Goal: Task Accomplishment & Management: Complete application form

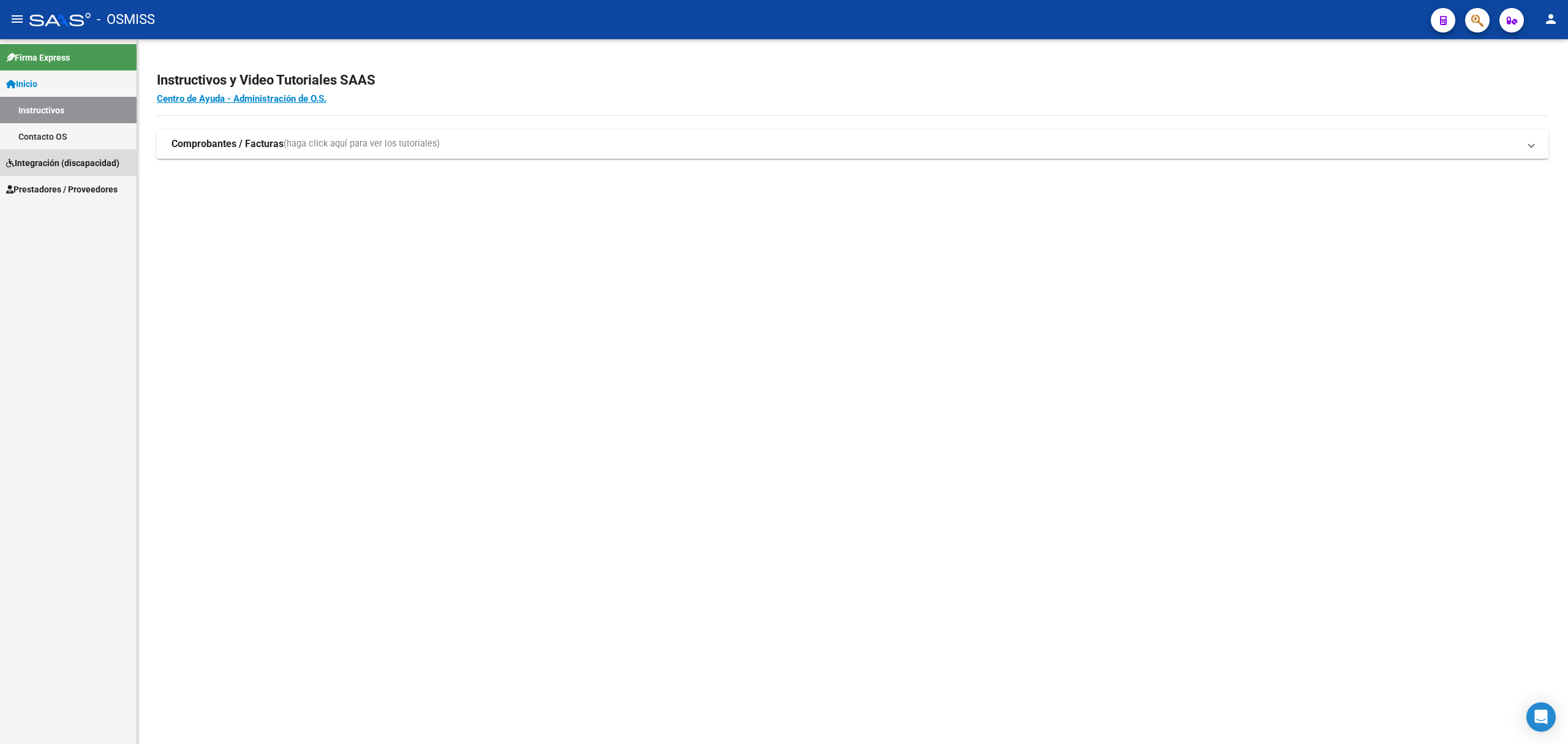
click at [44, 167] on span "Integración (discapacidad)" at bounding box center [62, 163] width 113 height 14
click at [66, 160] on span "Prestadores / Proveedores" at bounding box center [62, 163] width 112 height 14
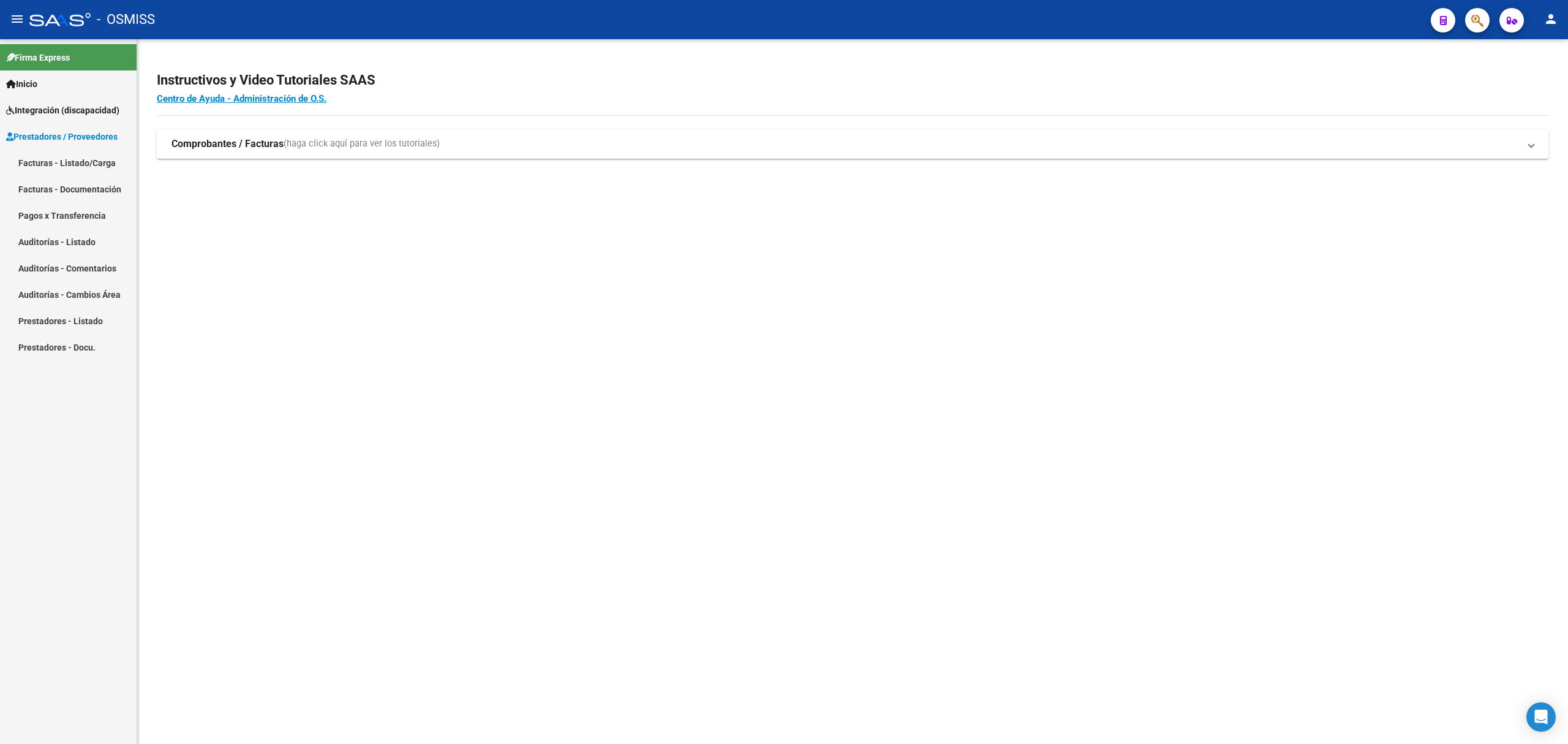
click at [71, 148] on link "Prestadores / Proveedores" at bounding box center [68, 136] width 136 height 27
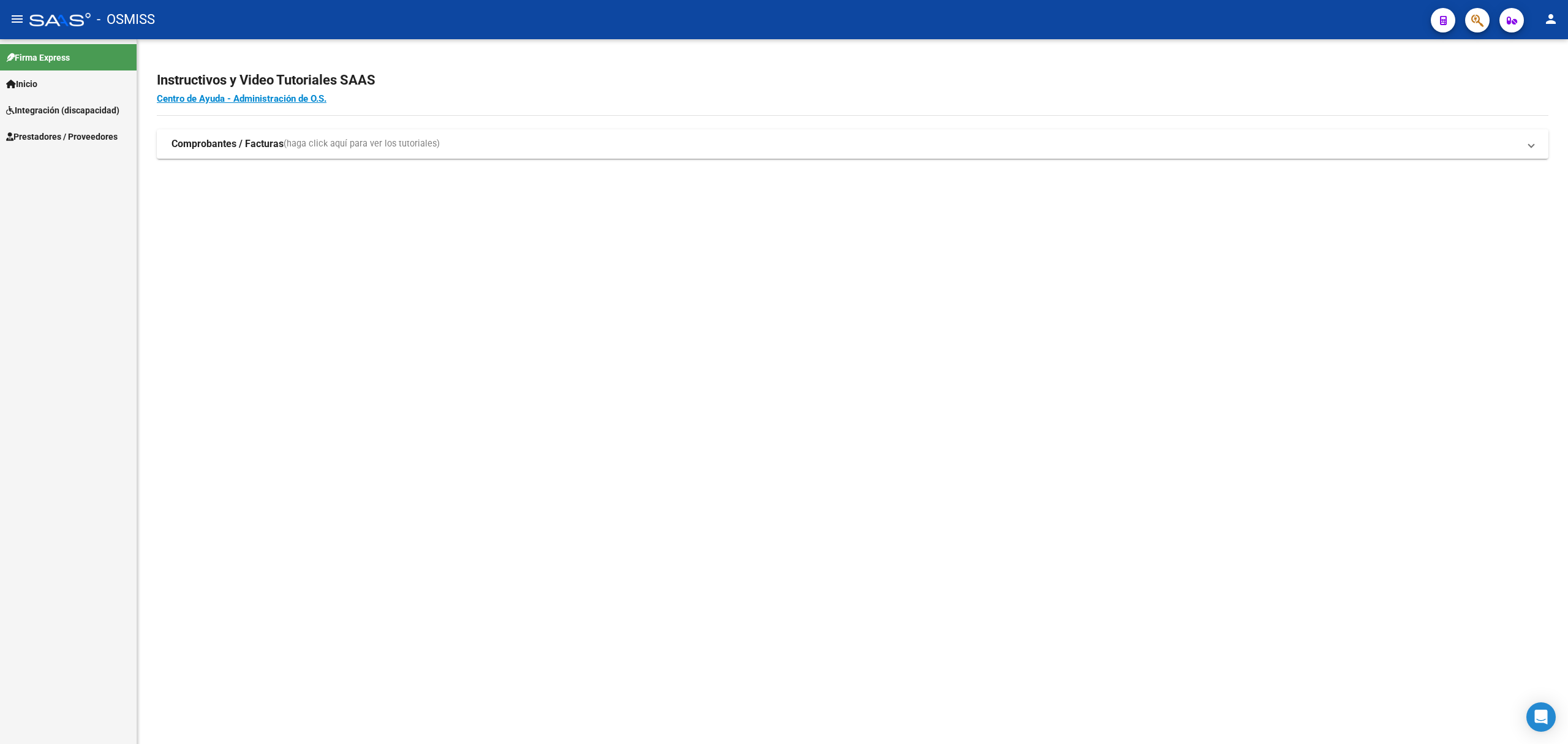
click at [67, 155] on div "Firma Express Inicio Instructivos Contacto OS Integración (discapacidad) Legajo…" at bounding box center [68, 391] width 136 height 705
click at [74, 137] on span "Prestadores / Proveedores" at bounding box center [62, 136] width 112 height 14
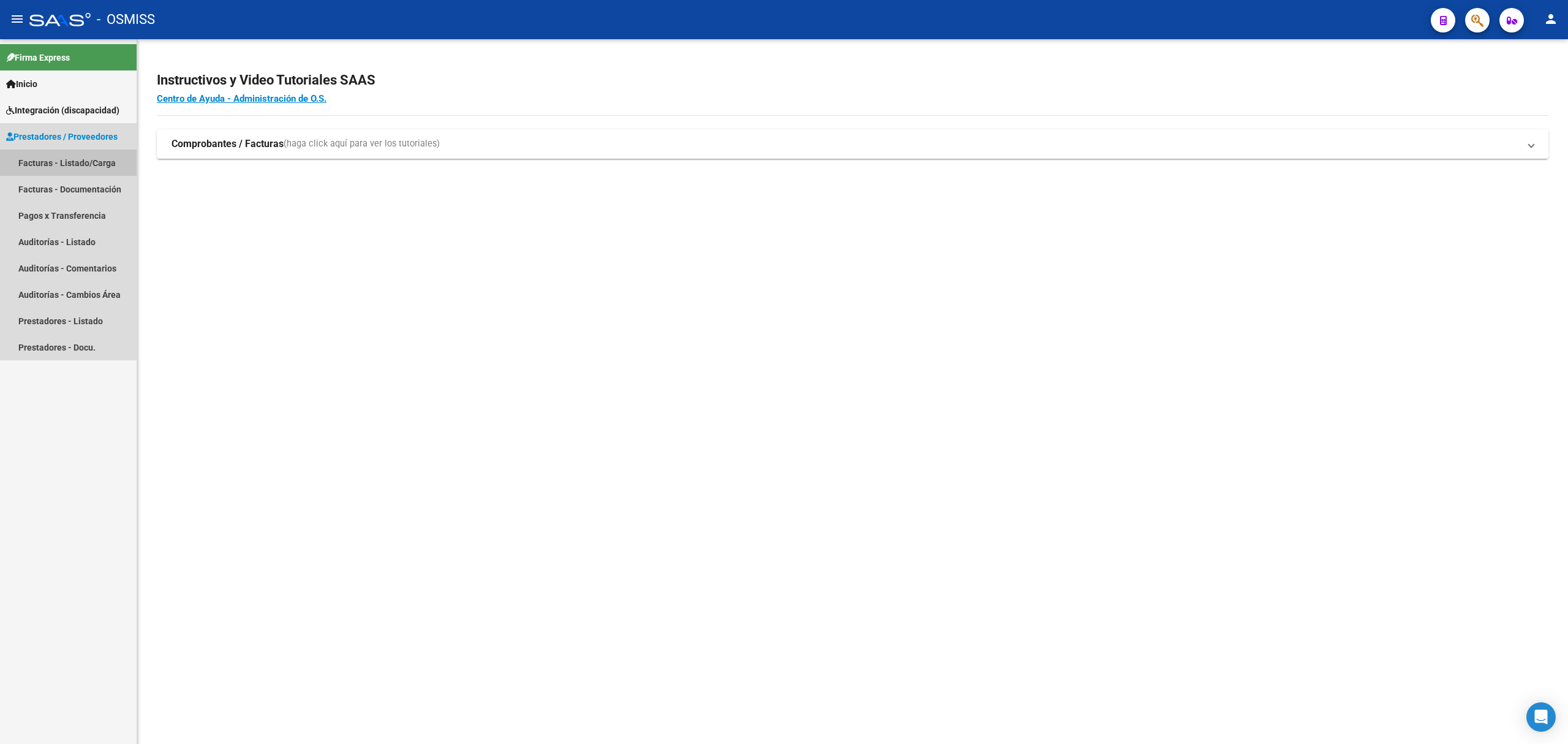
click at [62, 165] on link "Facturas - Listado/Carga" at bounding box center [68, 162] width 136 height 27
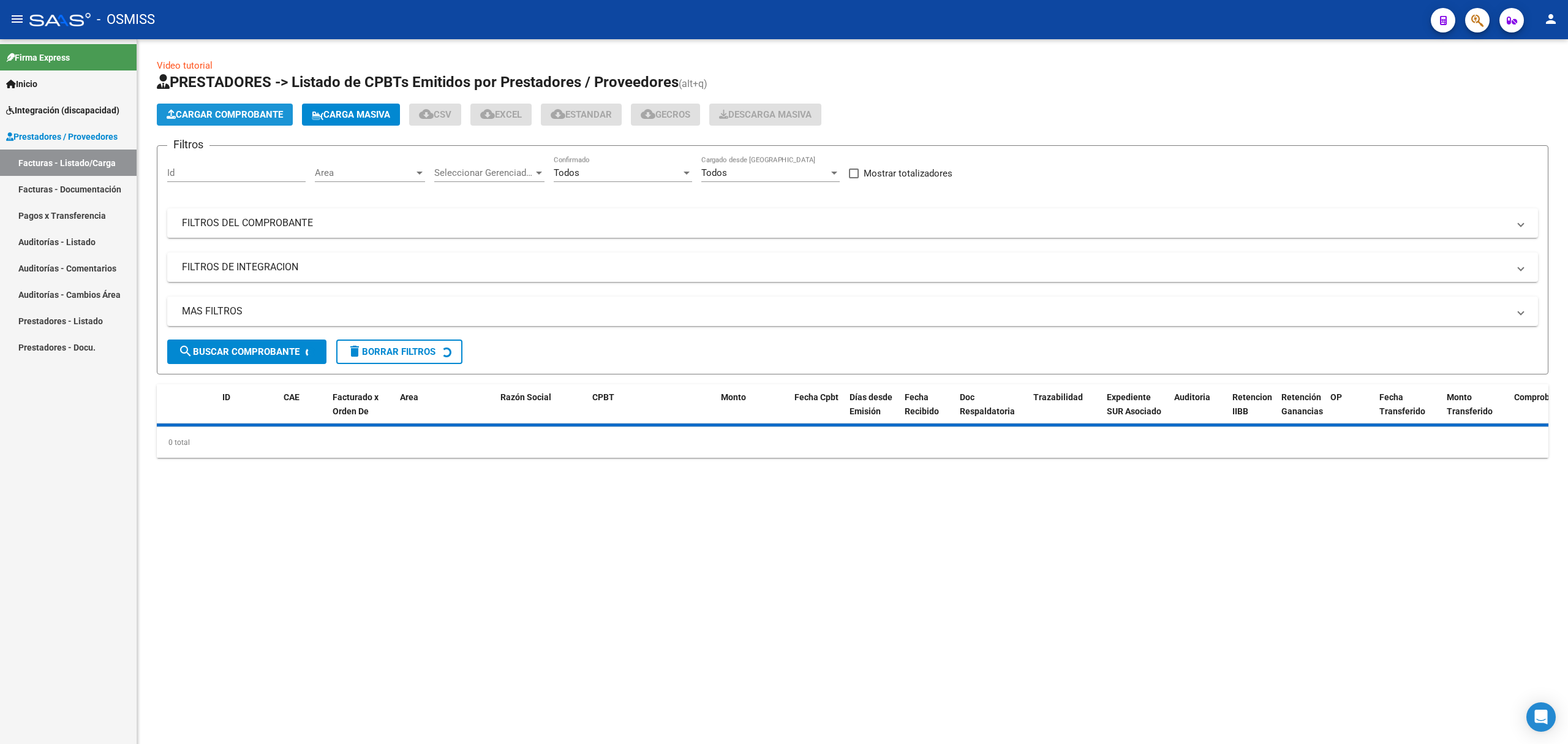
click at [250, 121] on button "Cargar Comprobante" at bounding box center [224, 114] width 136 height 22
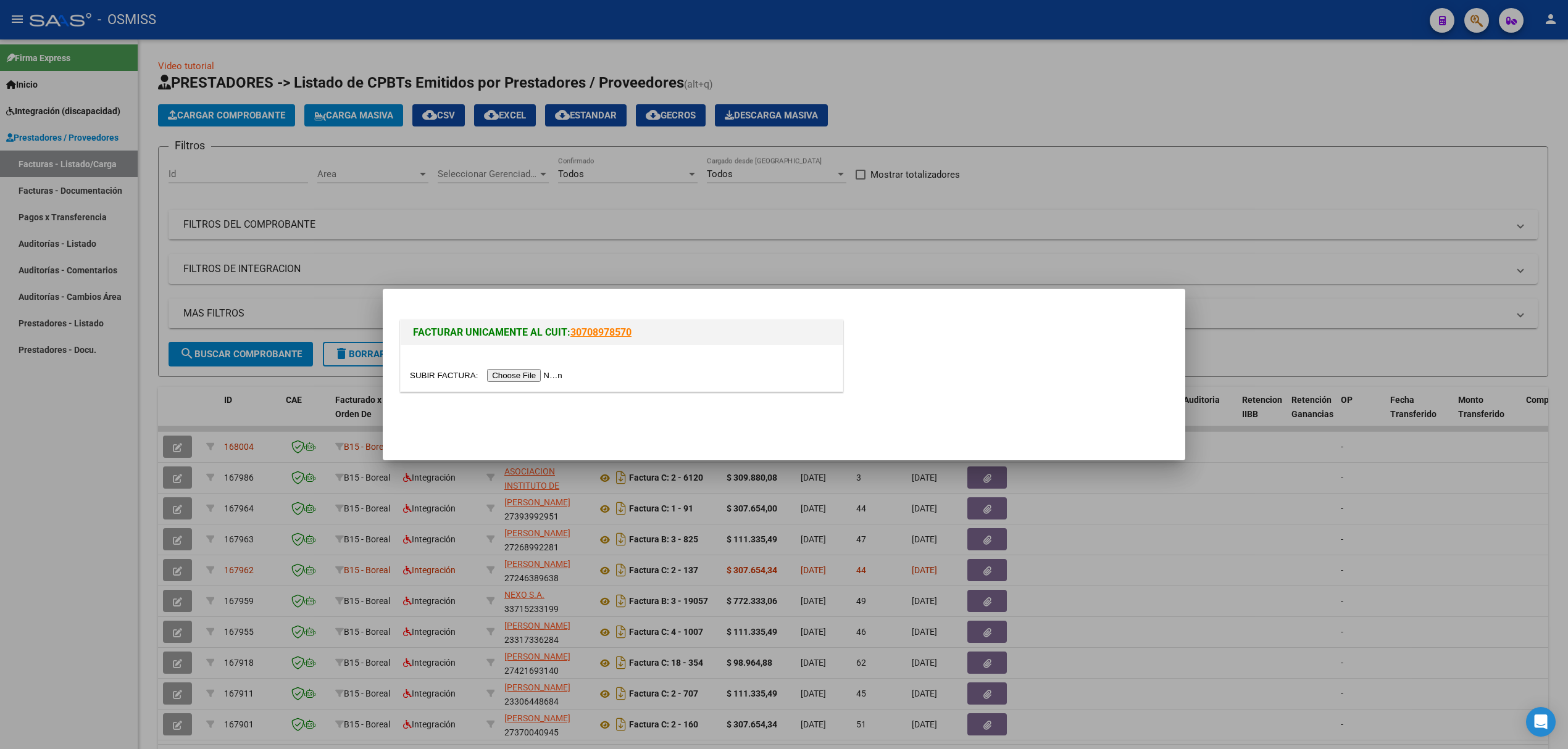
click at [535, 373] on input "file" at bounding box center [488, 375] width 156 height 13
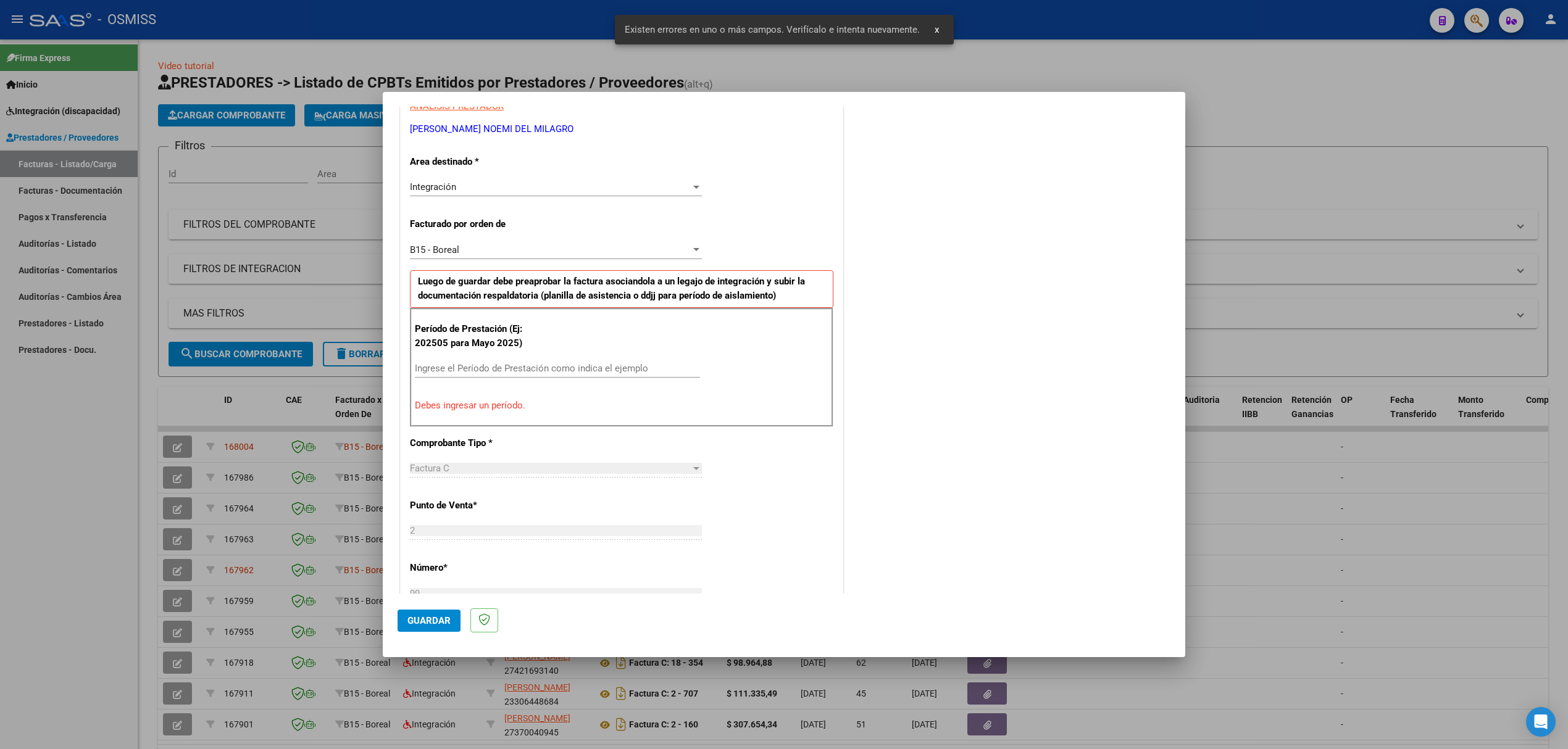
scroll to position [250, 0]
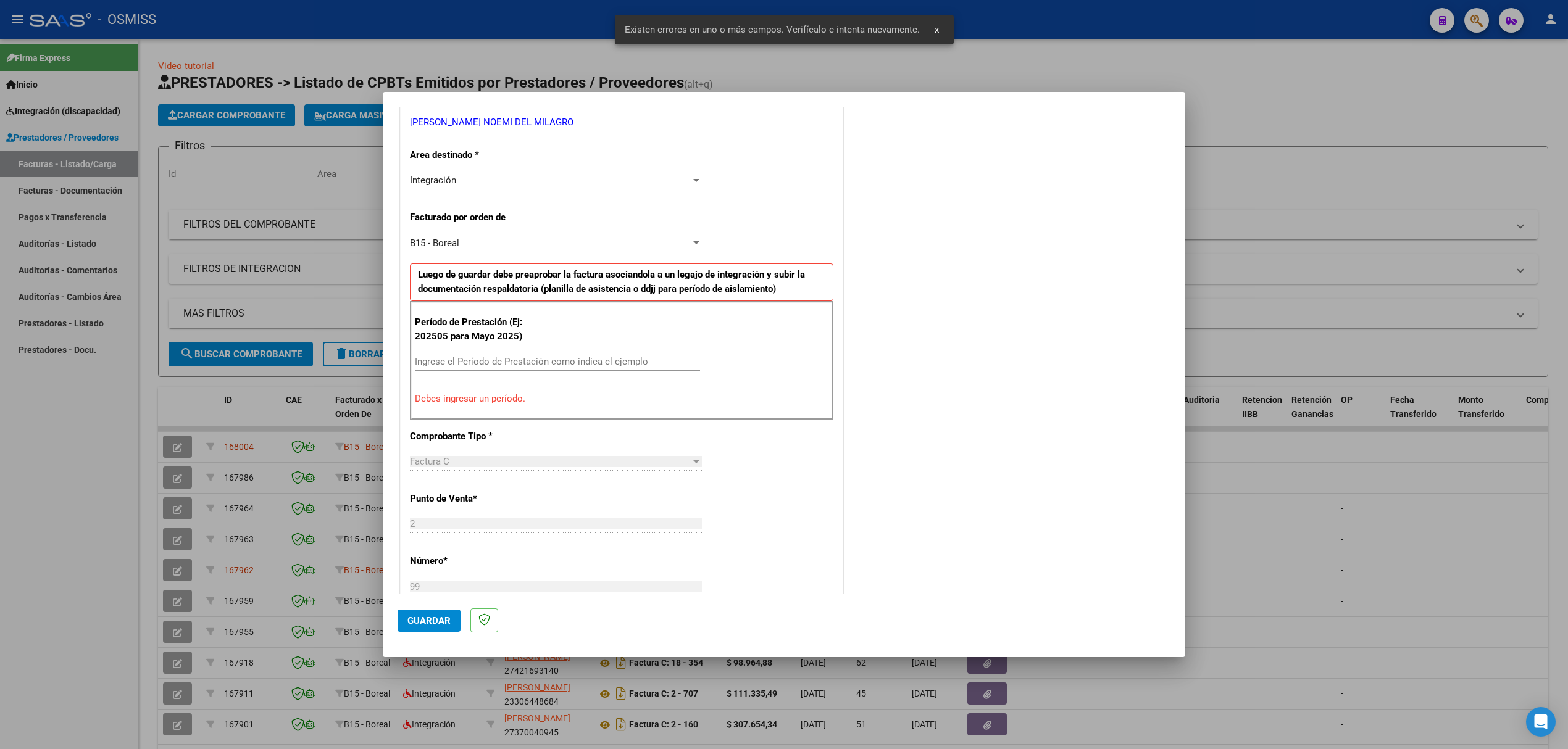
click at [615, 357] on input "Ingrese el Período de Prestación como indica el ejemplo" at bounding box center [558, 361] width 285 height 11
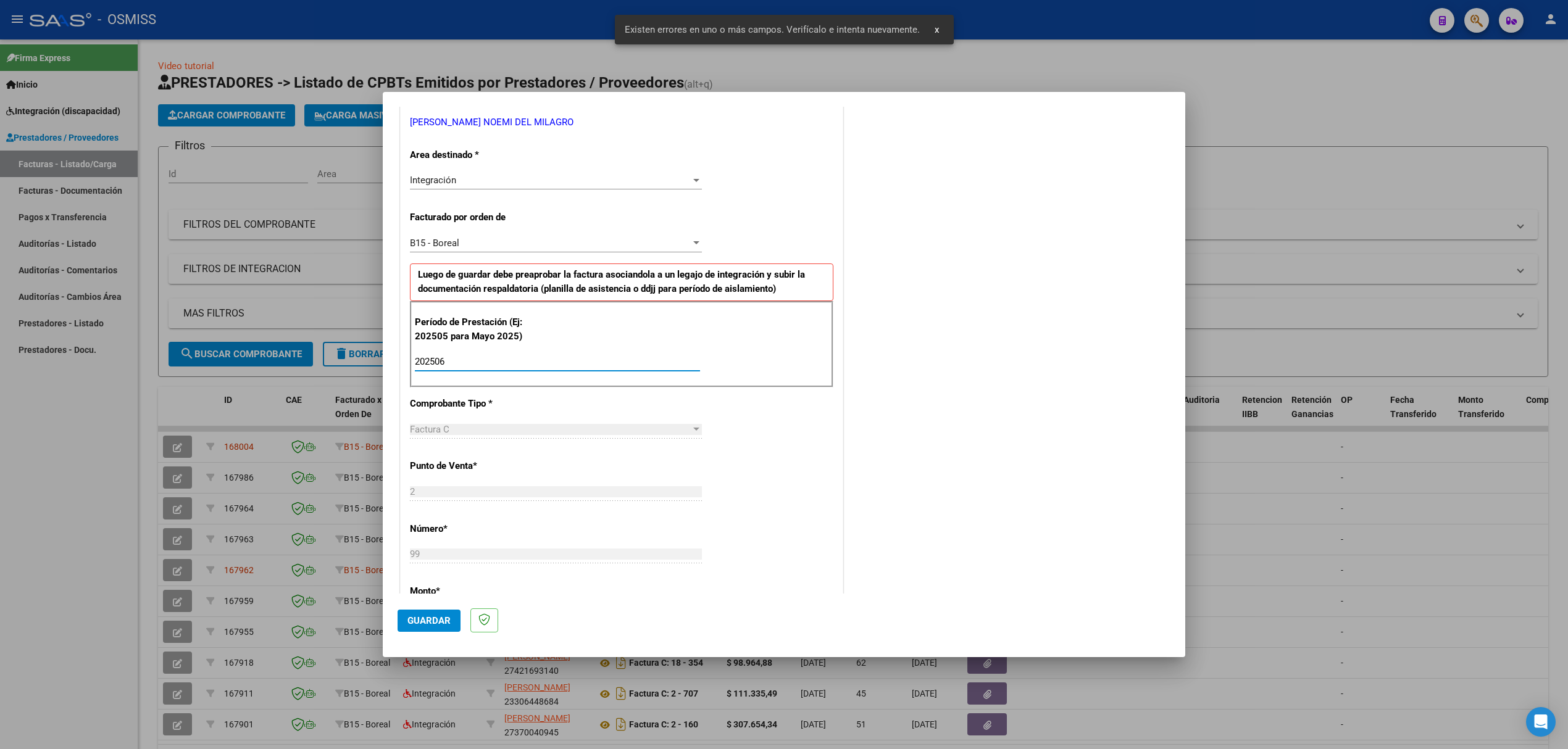
type input "202506"
click at [440, 620] on span "Guardar" at bounding box center [429, 620] width 43 height 11
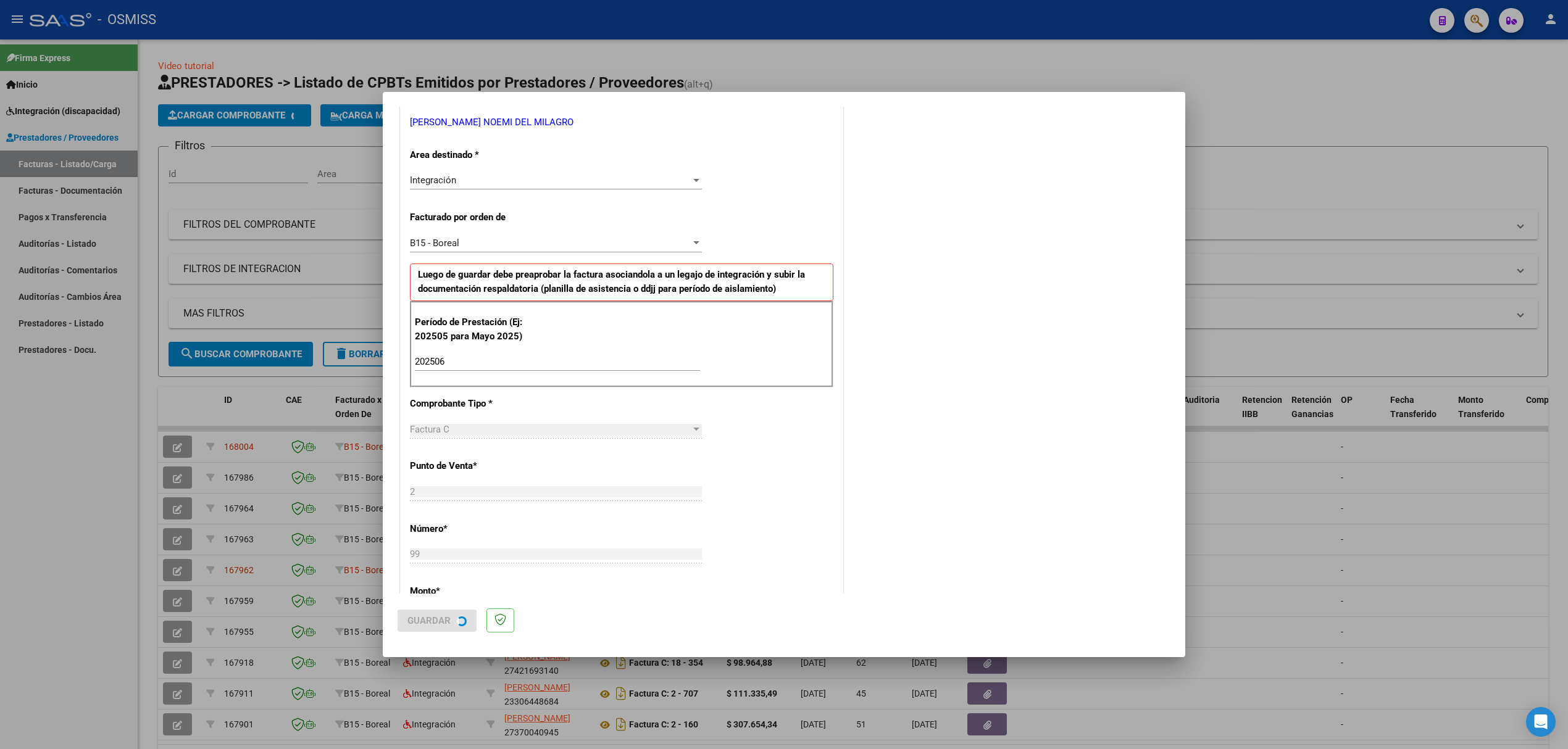
scroll to position [0, 0]
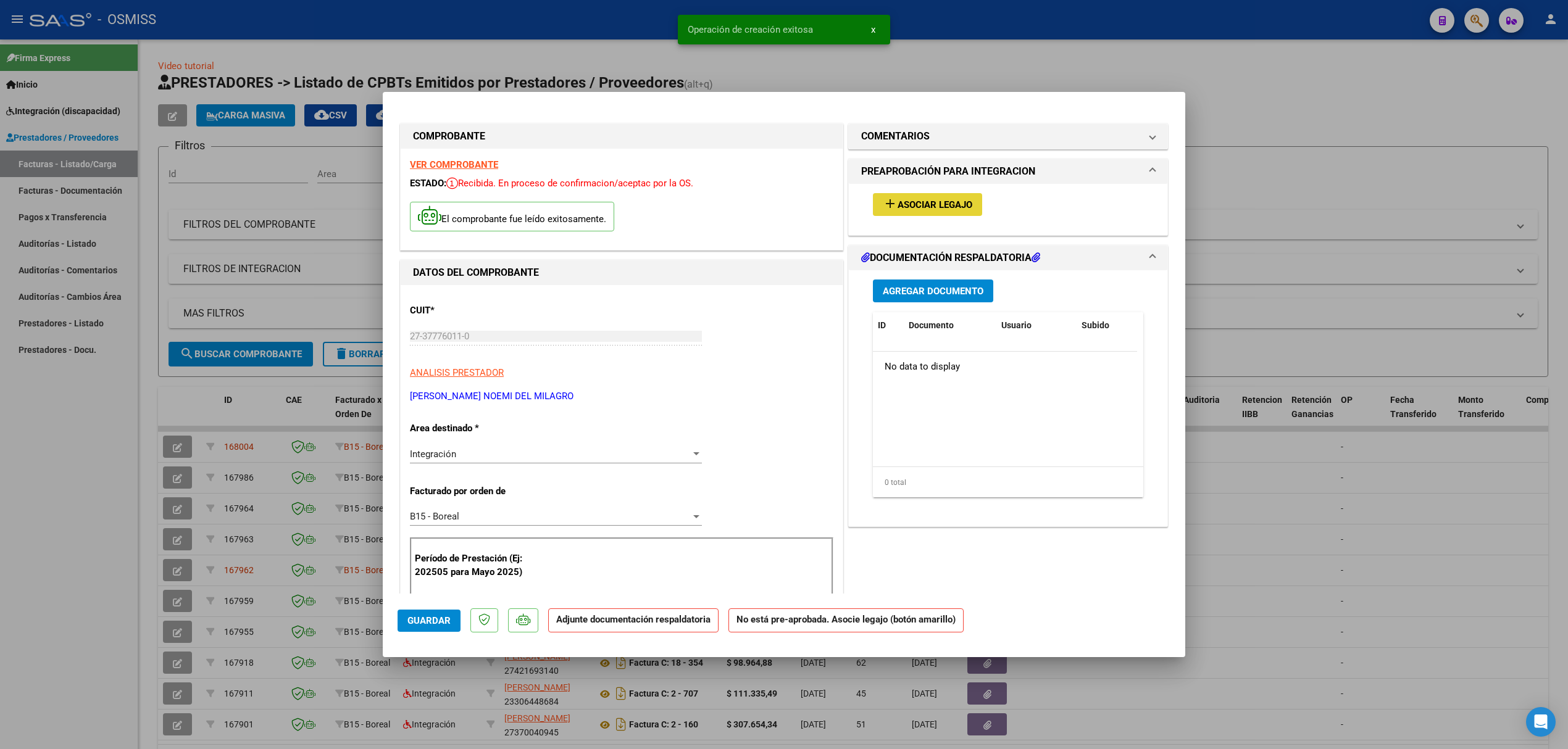
click at [932, 207] on span "Asociar Legajo" at bounding box center [935, 205] width 75 height 11
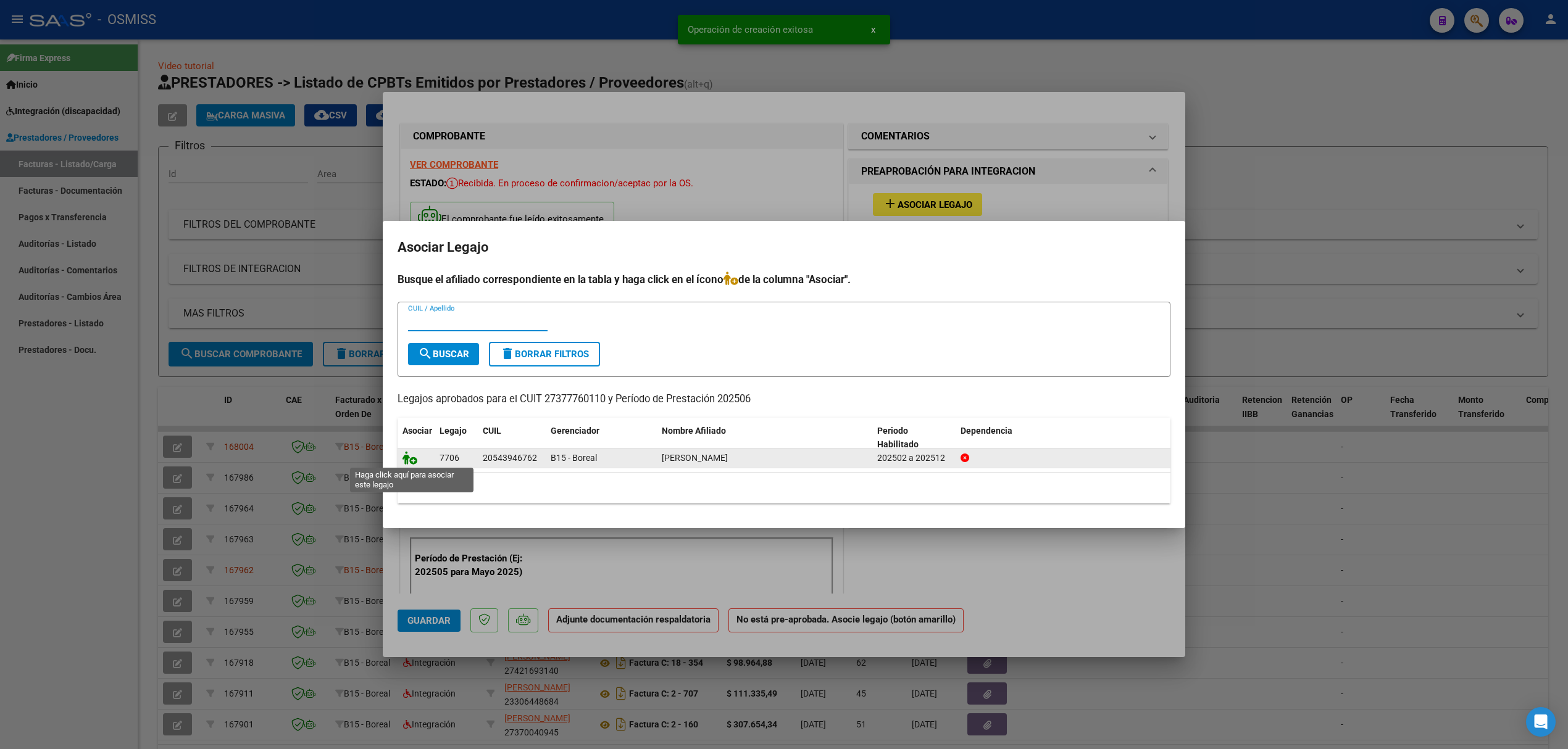
click at [406, 461] on icon at bounding box center [410, 457] width 15 height 14
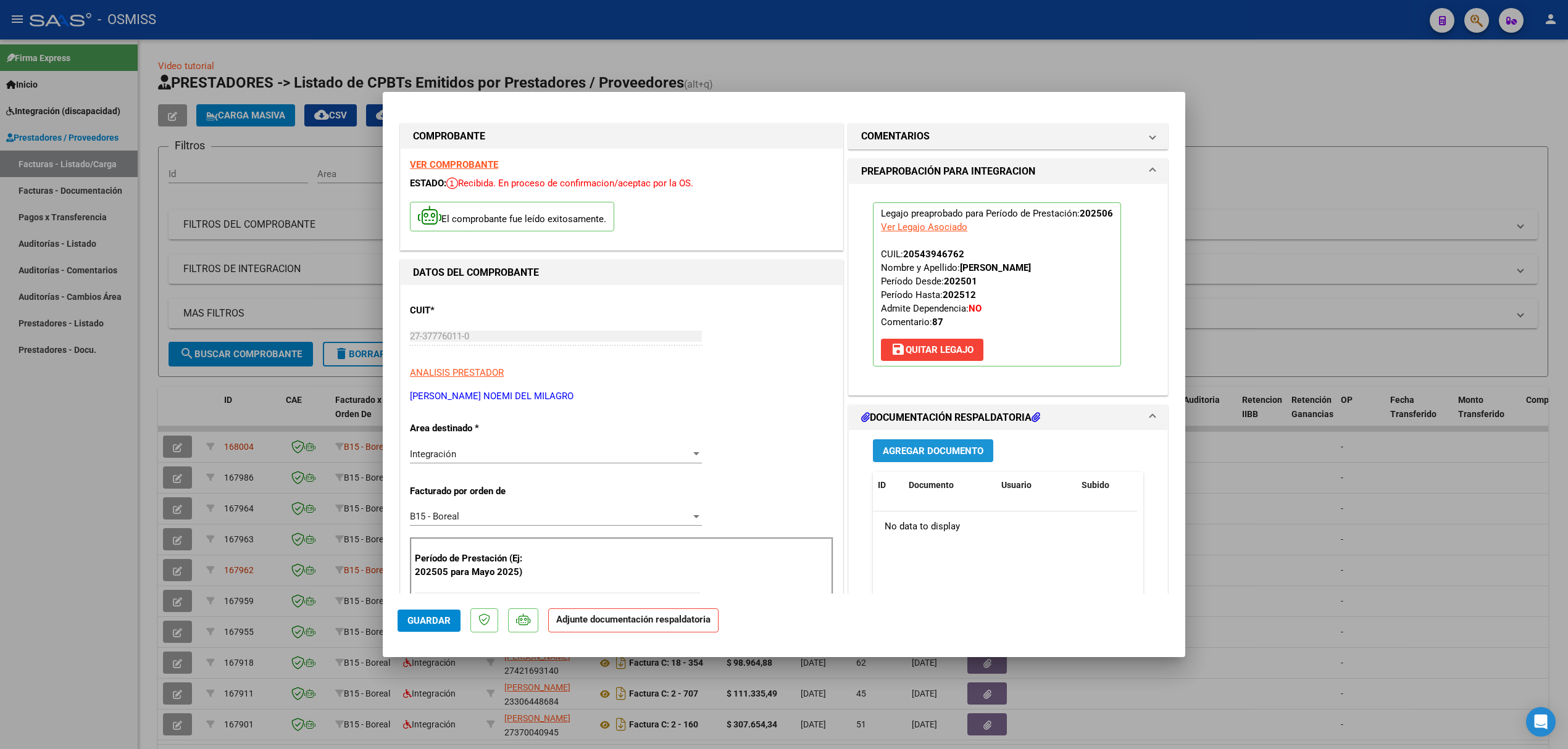
click at [952, 453] on span "Agregar Documento" at bounding box center [933, 451] width 101 height 11
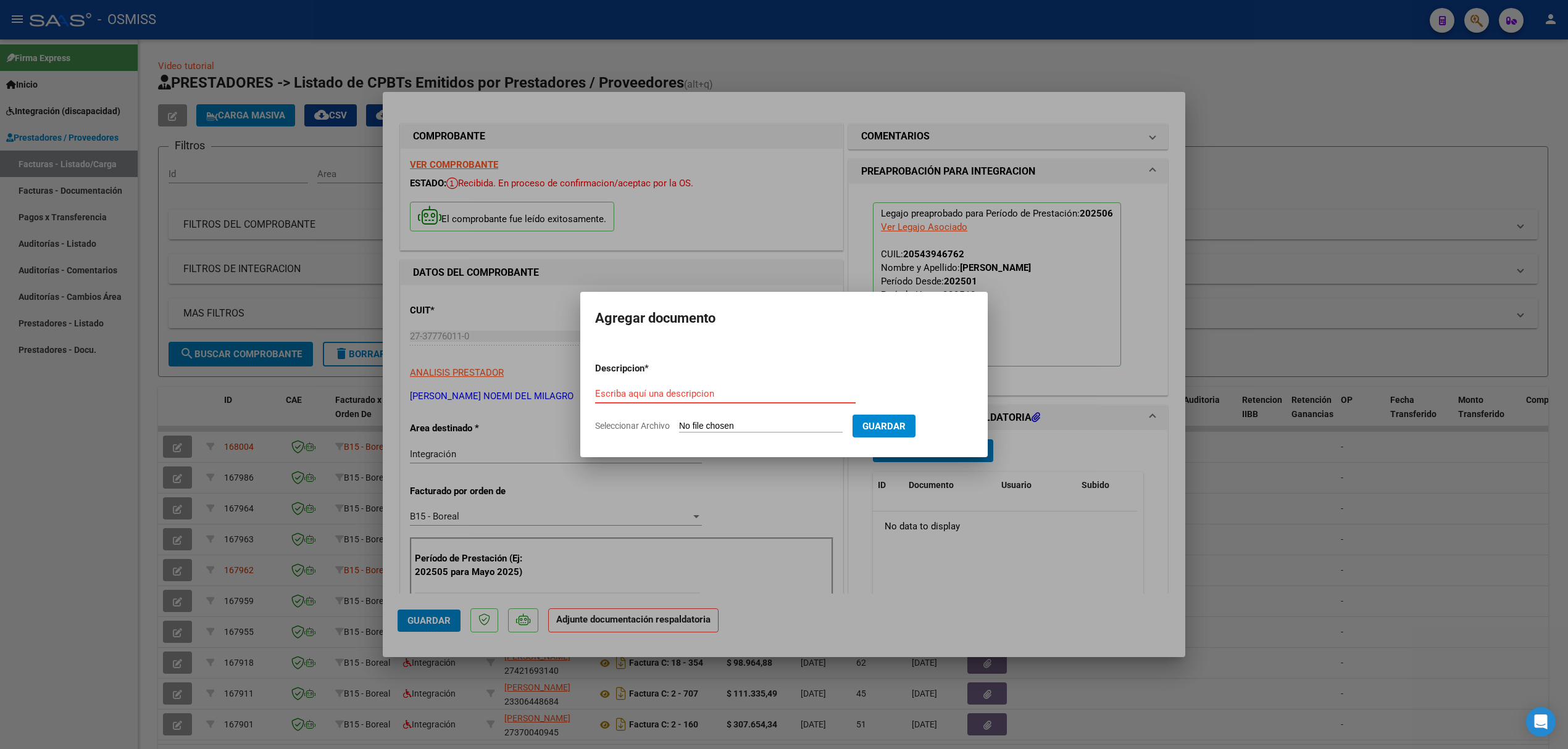
click at [785, 391] on input "Escriba aquí una descripcion" at bounding box center [725, 393] width 260 height 11
type input "INFORME"
click at [748, 430] on input "Seleccionar Archivo" at bounding box center [760, 427] width 164 height 12
type input "C:\fakepath\152947-2-Informe_de_evolucion_semestral.pdf"
click at [944, 430] on span "Guardar" at bounding box center [949, 426] width 43 height 11
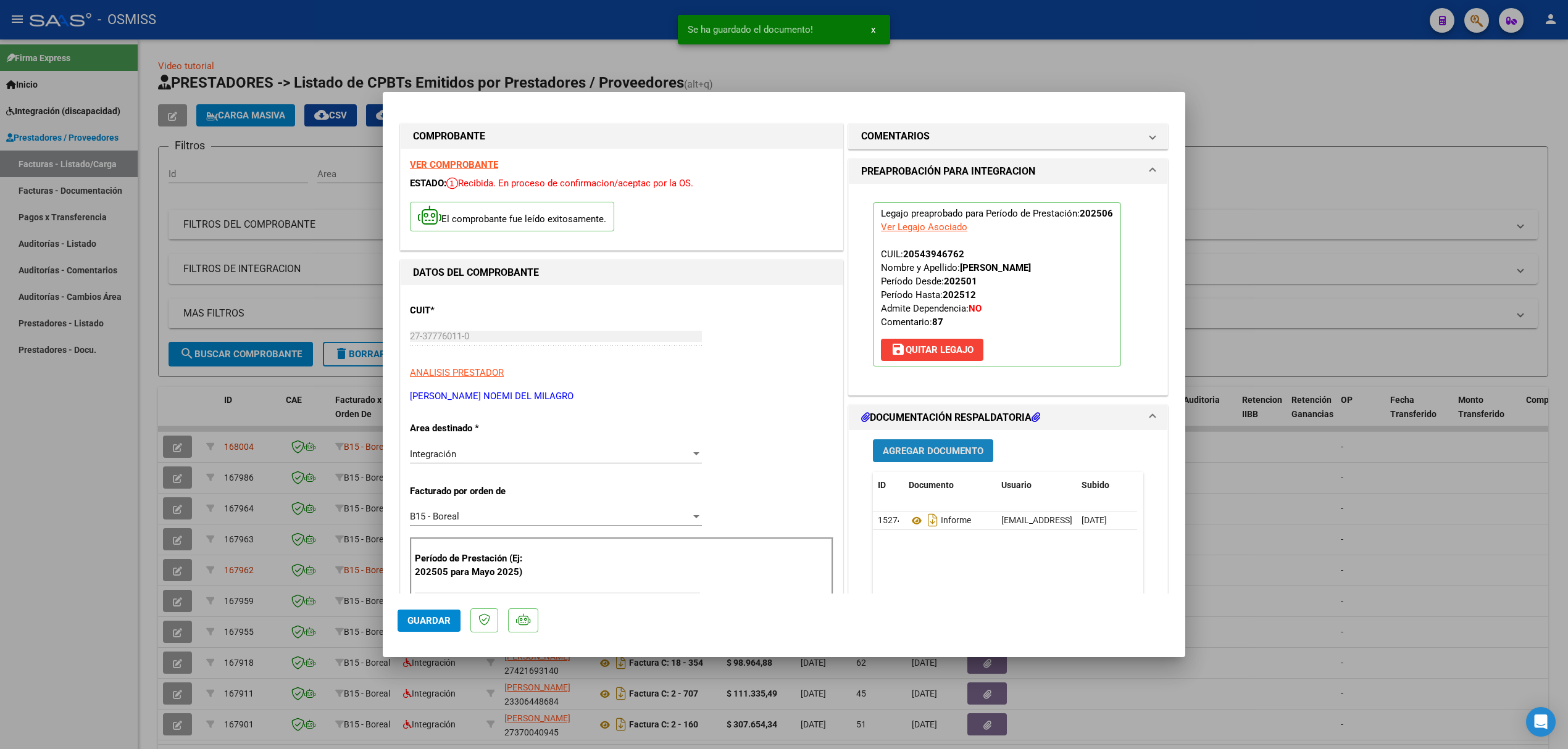
click at [927, 458] on button "Agregar Documento" at bounding box center [933, 451] width 120 height 23
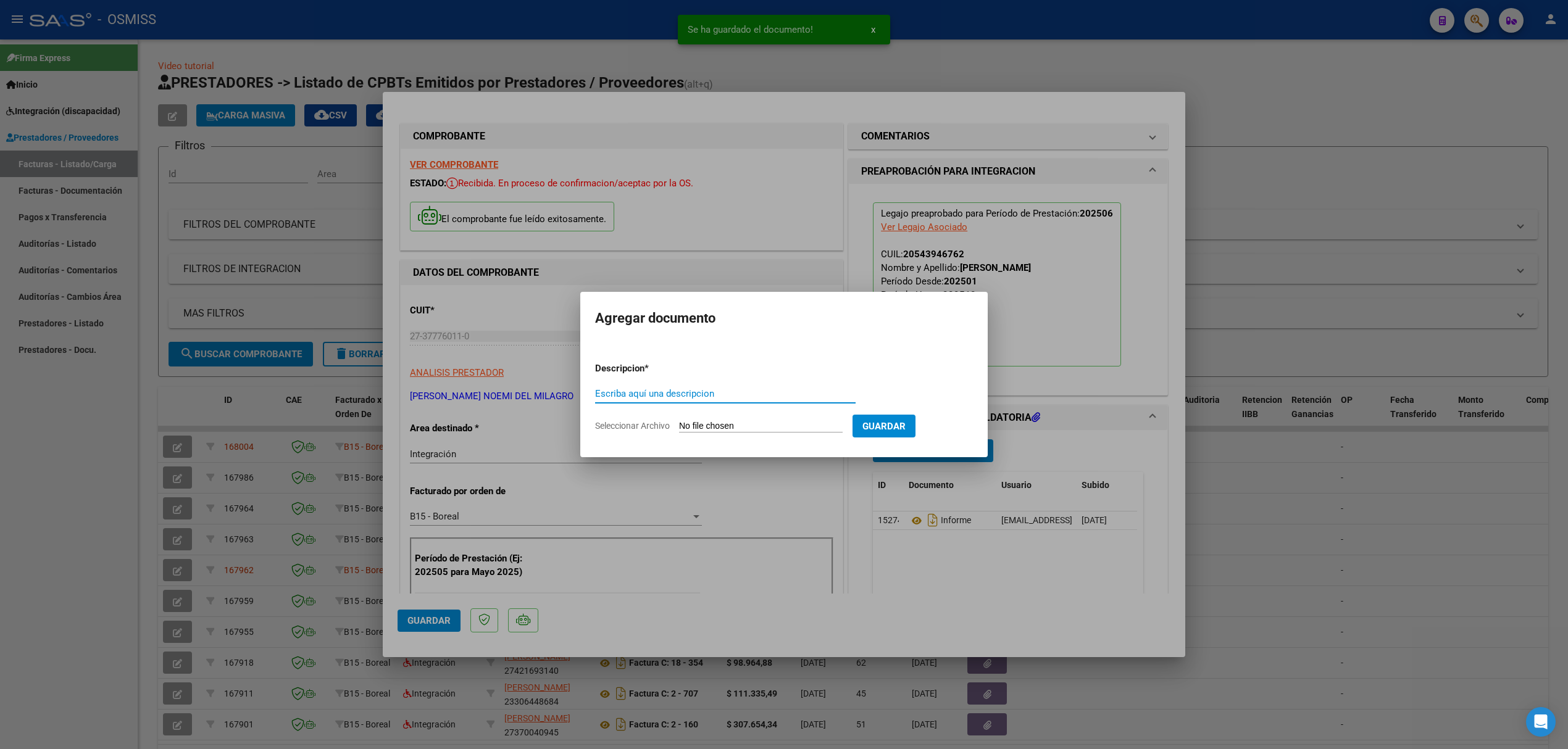
click at [800, 394] on input "Escriba aquí una descripcion" at bounding box center [725, 393] width 260 height 11
type input "PLANILLA"
click at [757, 430] on input "Seleccionar Archivo" at bounding box center [760, 427] width 164 height 12
type input "C:\fakepath\pdf24_merged (5).pdf"
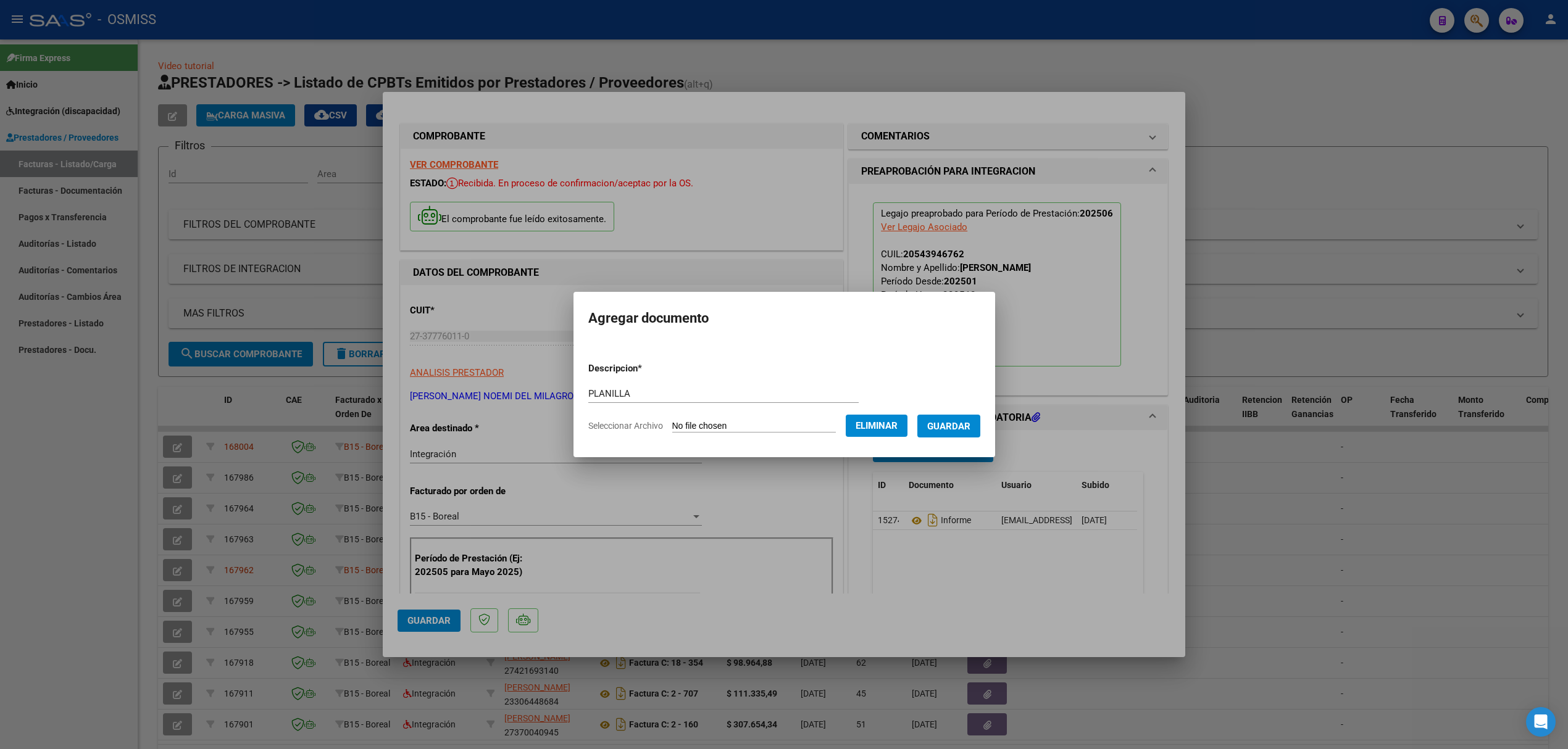
click at [950, 433] on button "Guardar" at bounding box center [949, 426] width 63 height 23
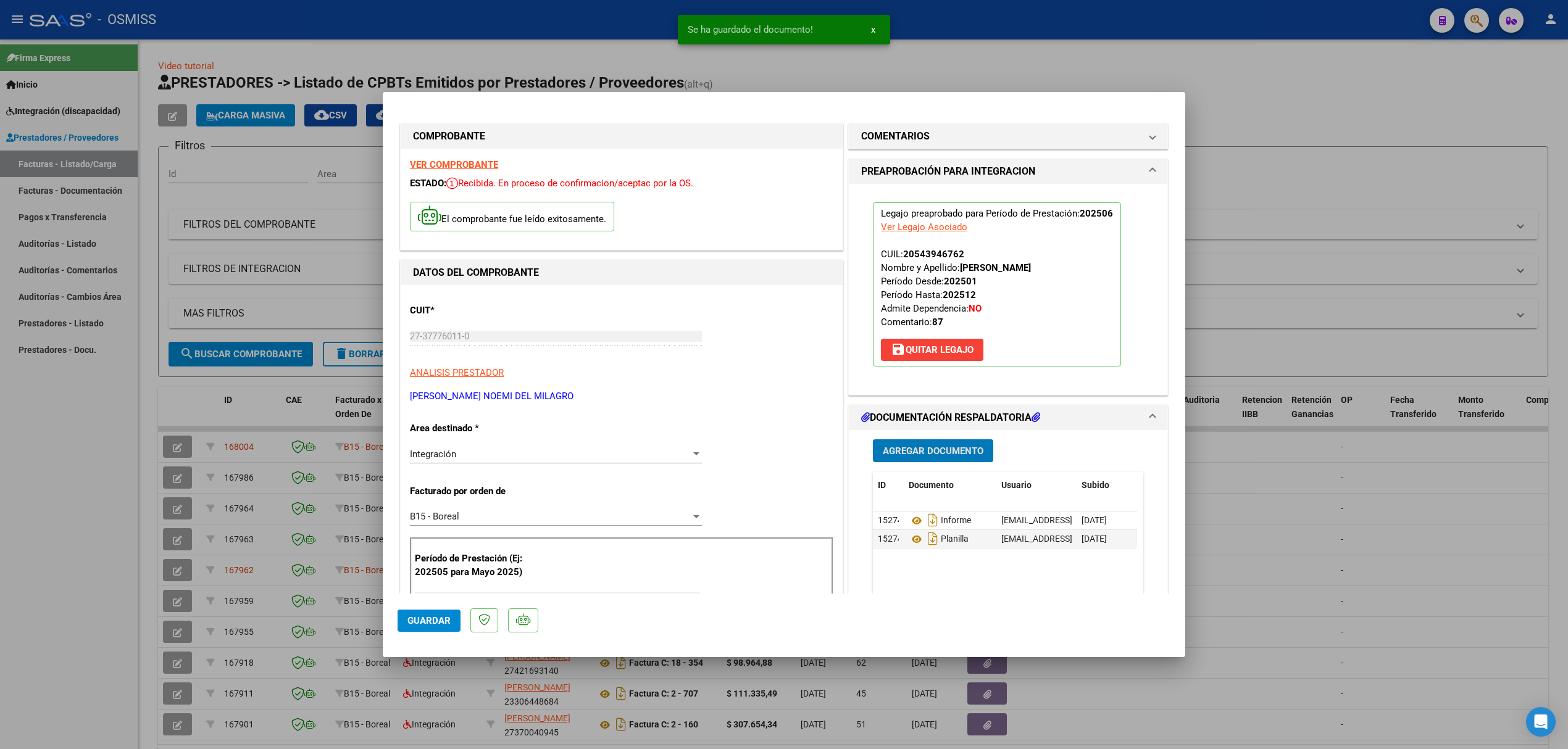
click at [418, 619] on span "Guardar" at bounding box center [429, 620] width 43 height 11
click at [114, 450] on div at bounding box center [784, 374] width 1568 height 749
type input "$ 0,00"
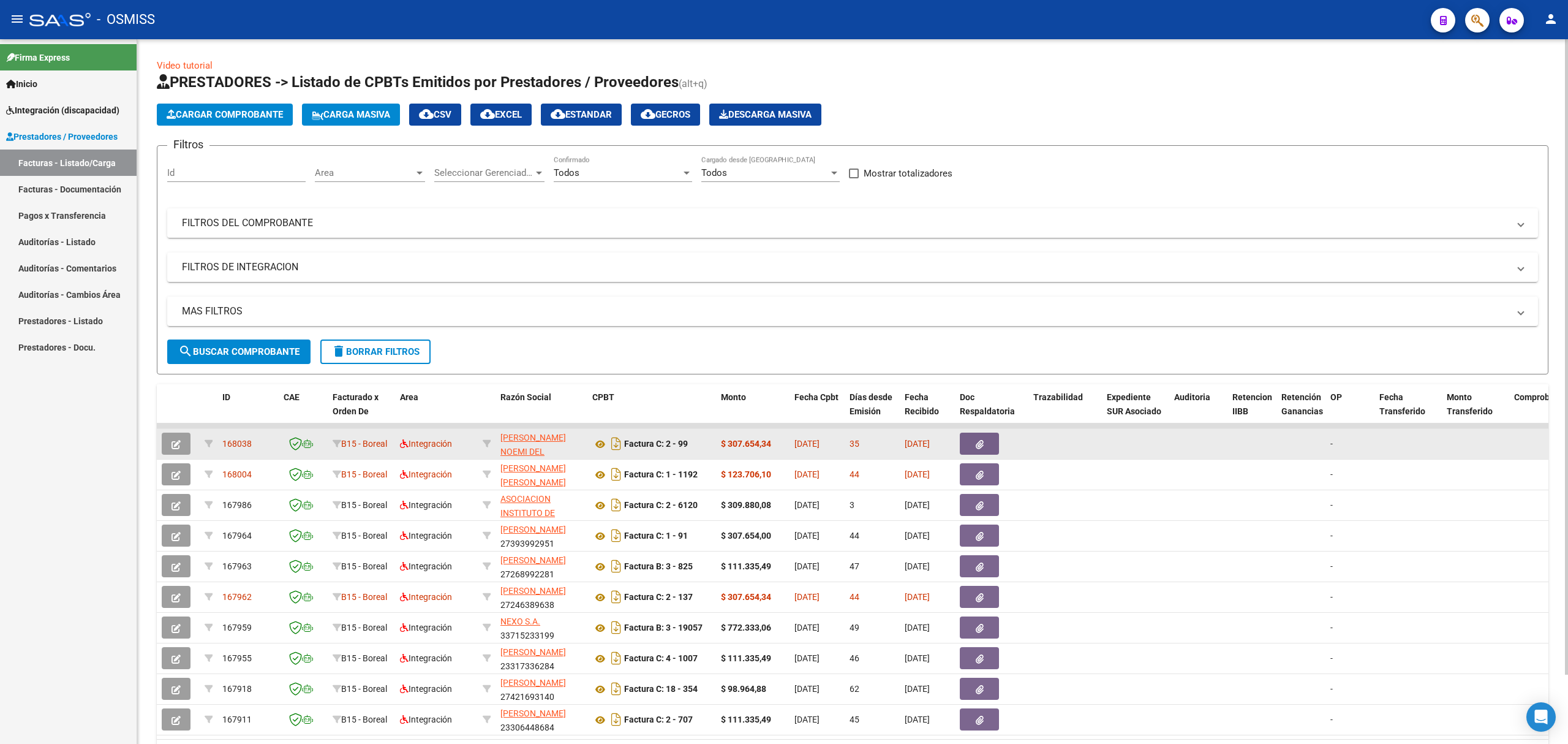
click at [181, 443] on button "button" at bounding box center [176, 444] width 29 height 22
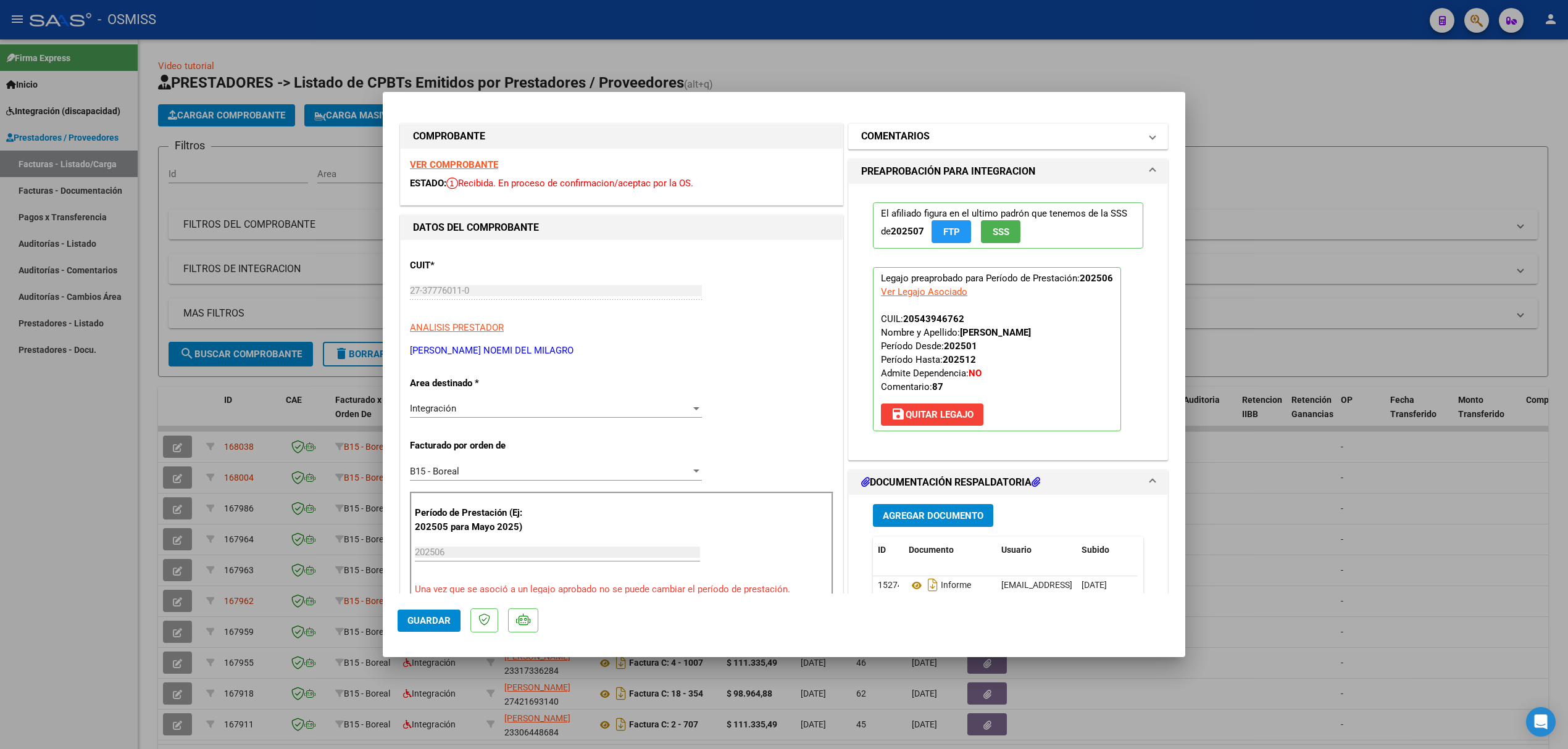
click at [918, 139] on h1 "COMENTARIOS" at bounding box center [895, 136] width 69 height 15
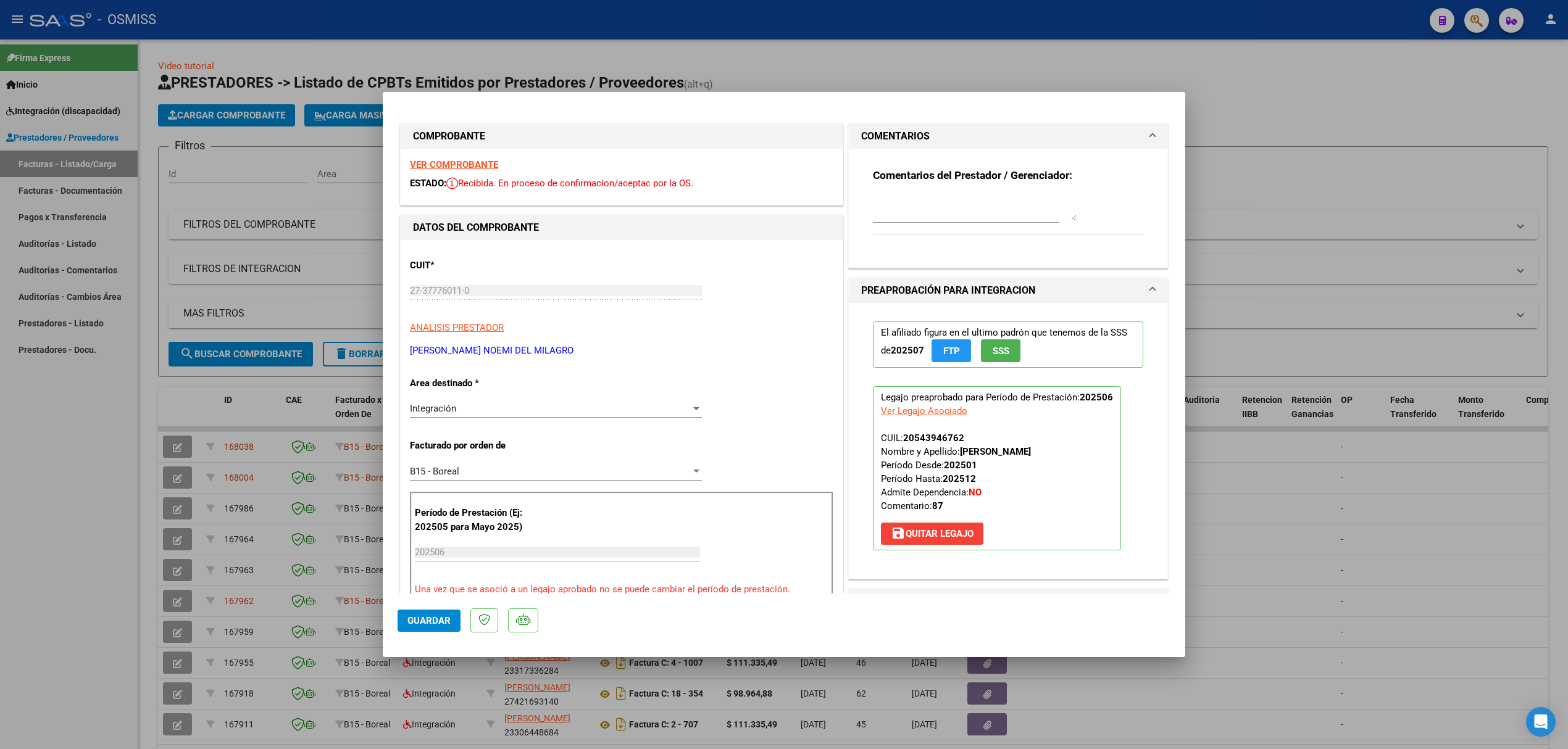
click at [921, 196] on textarea at bounding box center [974, 208] width 204 height 25
type textarea "POR FAVOR PROCESAR FACTURA POR EXCEPCION"
click at [448, 624] on span "Guardar" at bounding box center [429, 620] width 43 height 11
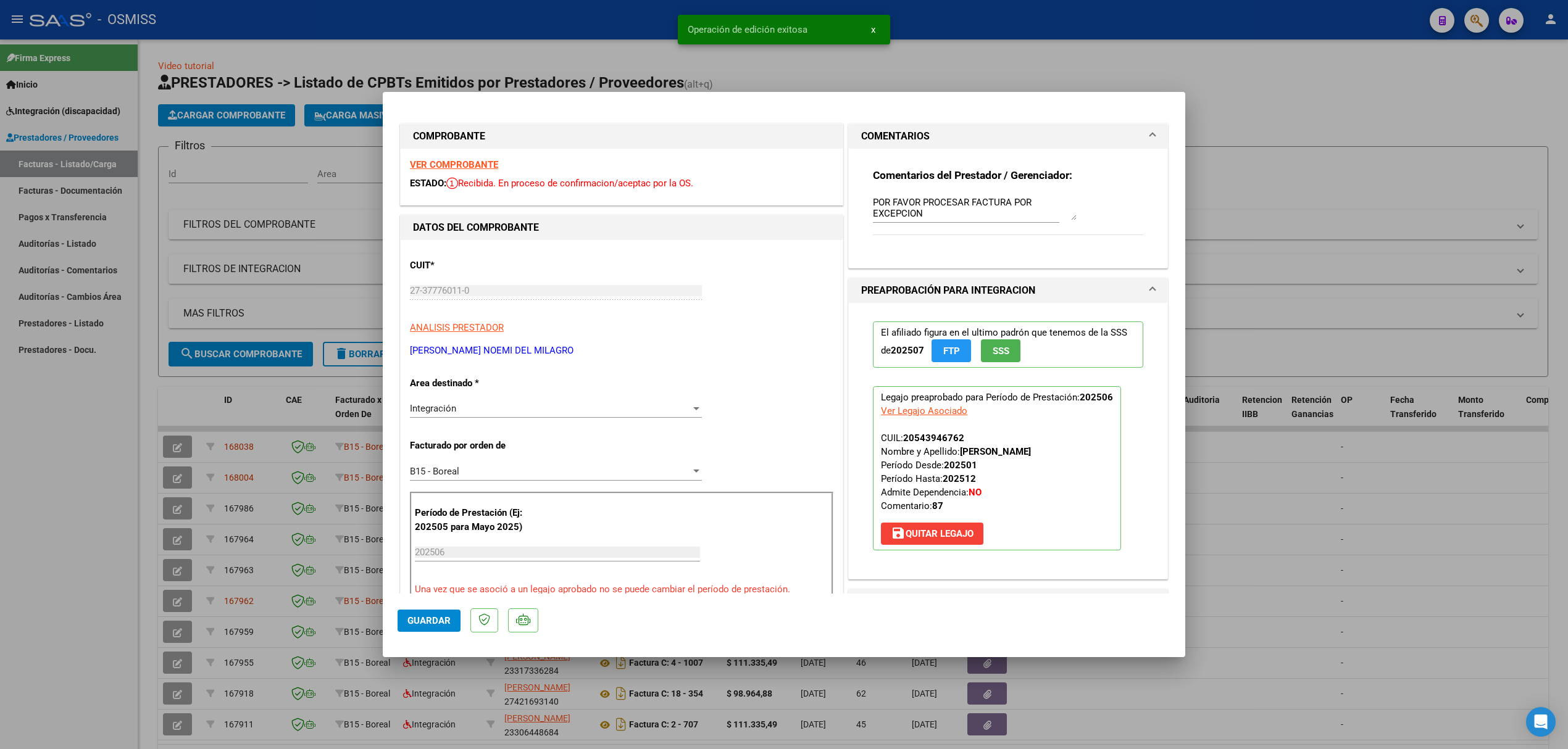
click at [180, 474] on div at bounding box center [784, 374] width 1568 height 749
type input "$ 0,00"
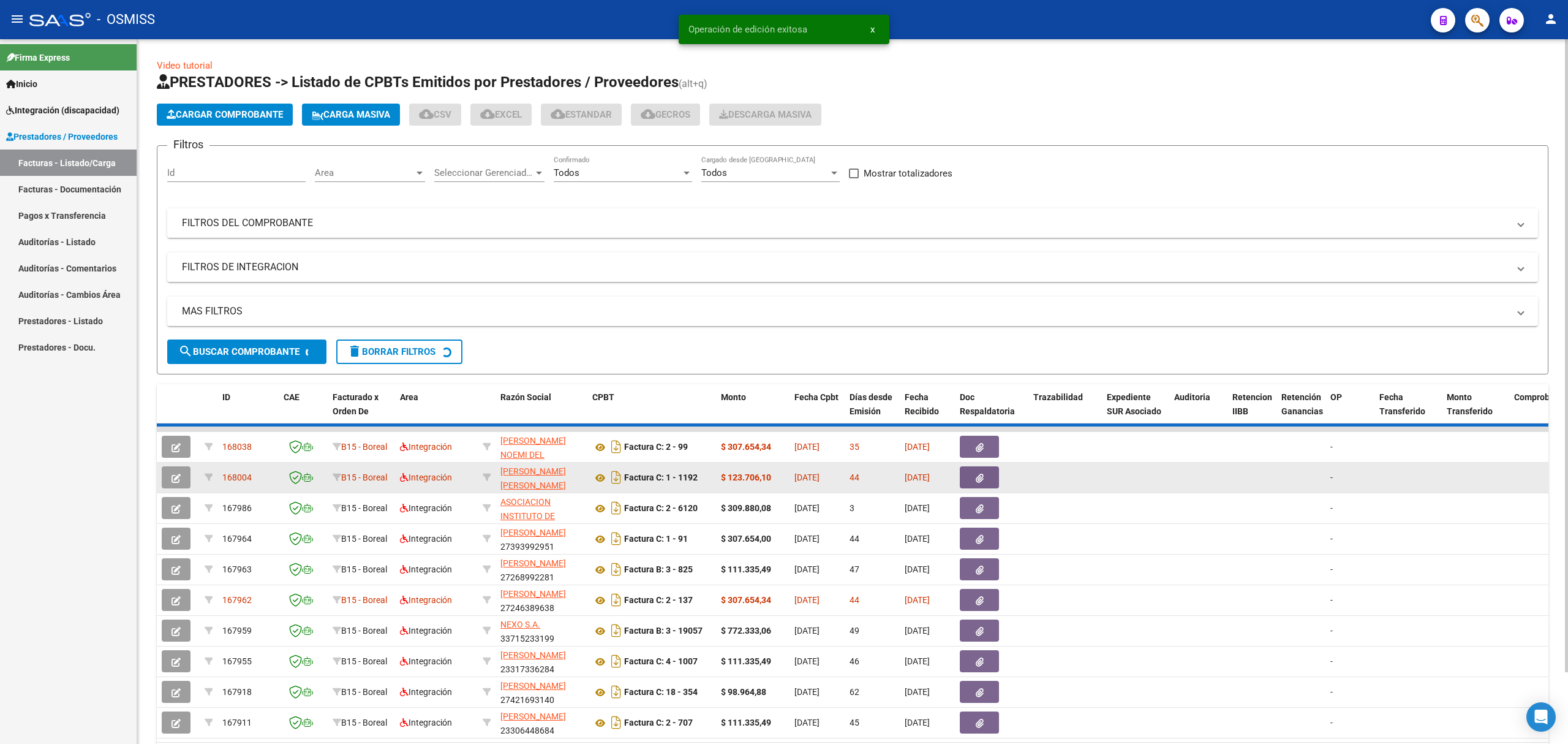
click at [177, 474] on icon "button" at bounding box center [176, 478] width 9 height 9
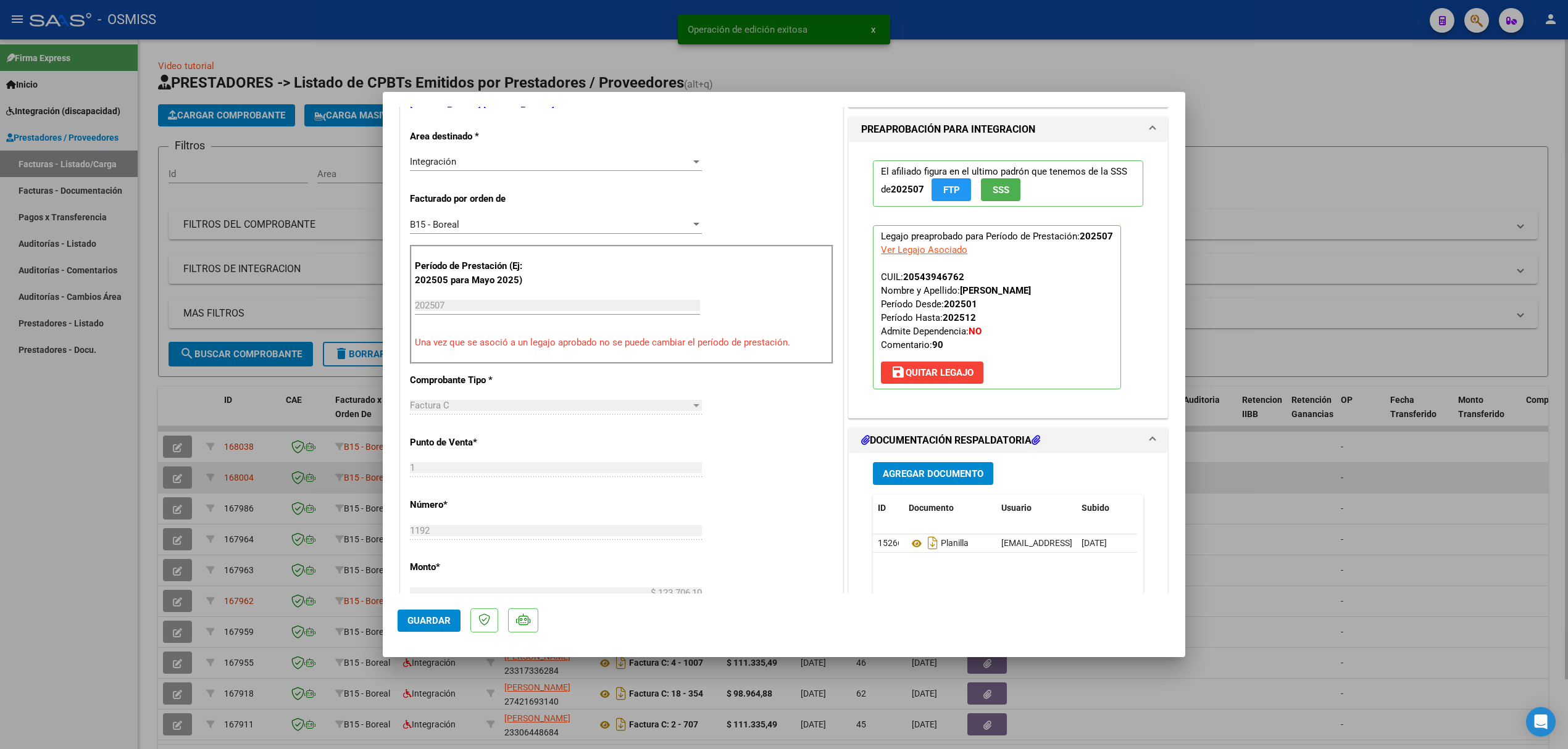
scroll to position [164, 0]
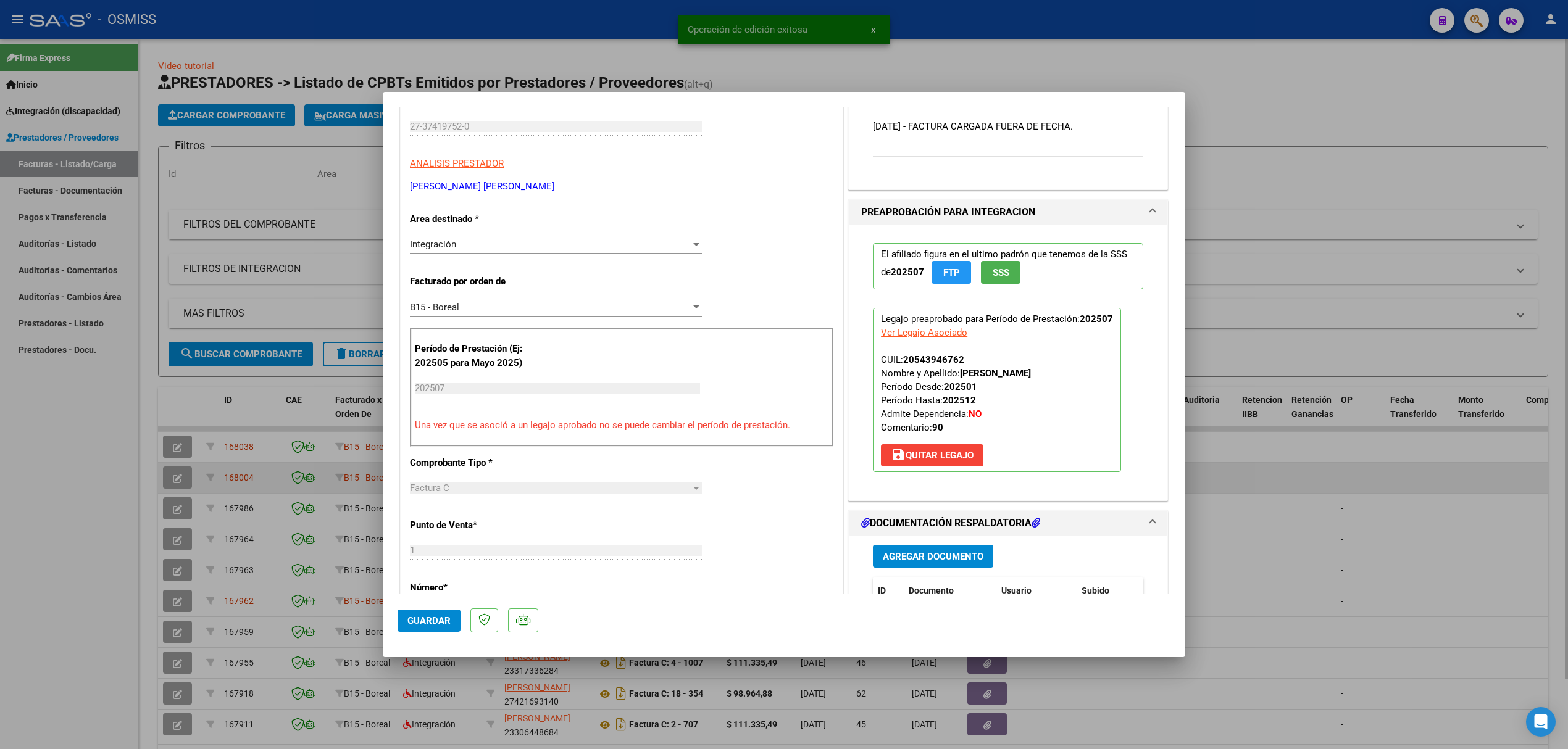
click at [253, 322] on div at bounding box center [784, 374] width 1568 height 749
type input "$ 0,00"
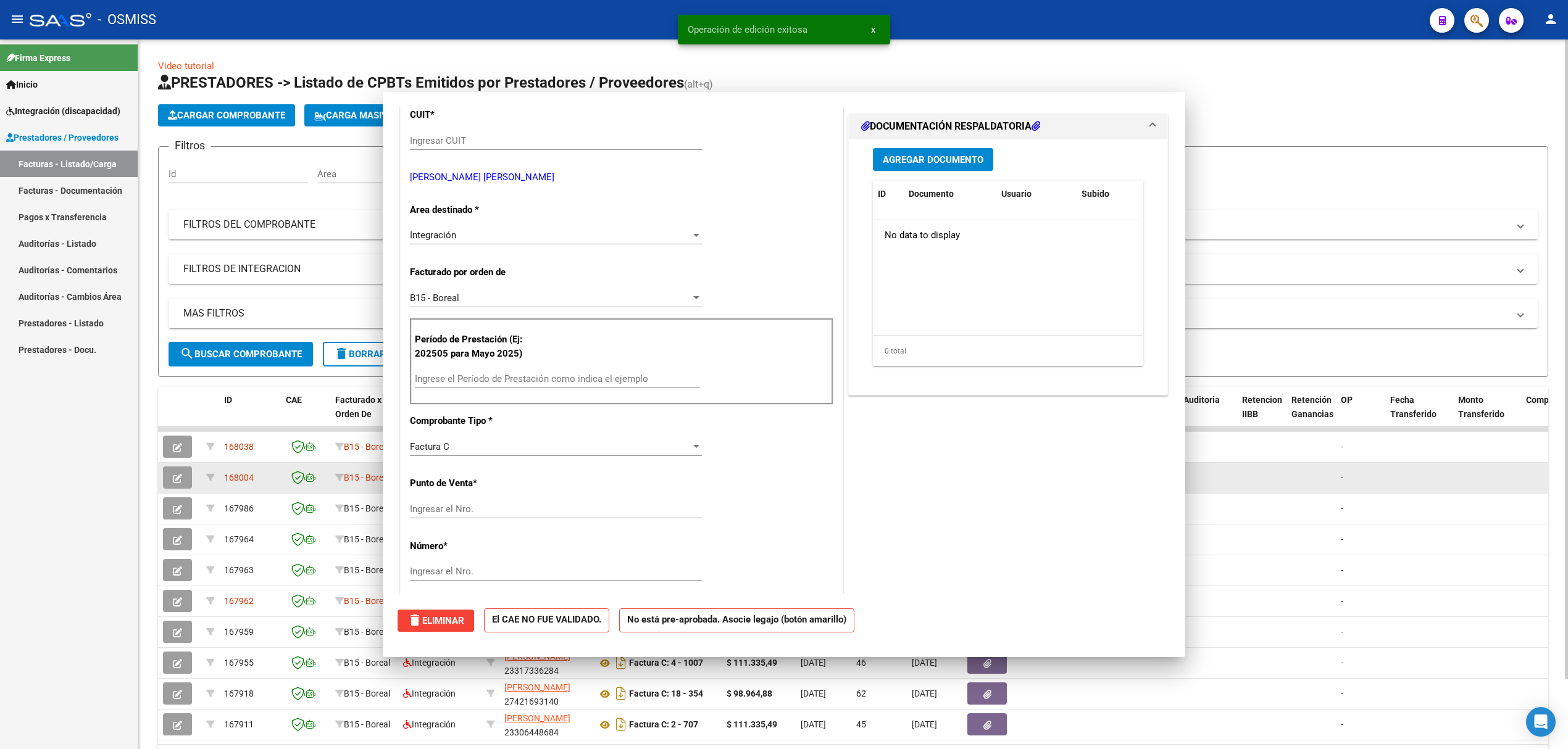
scroll to position [0, 0]
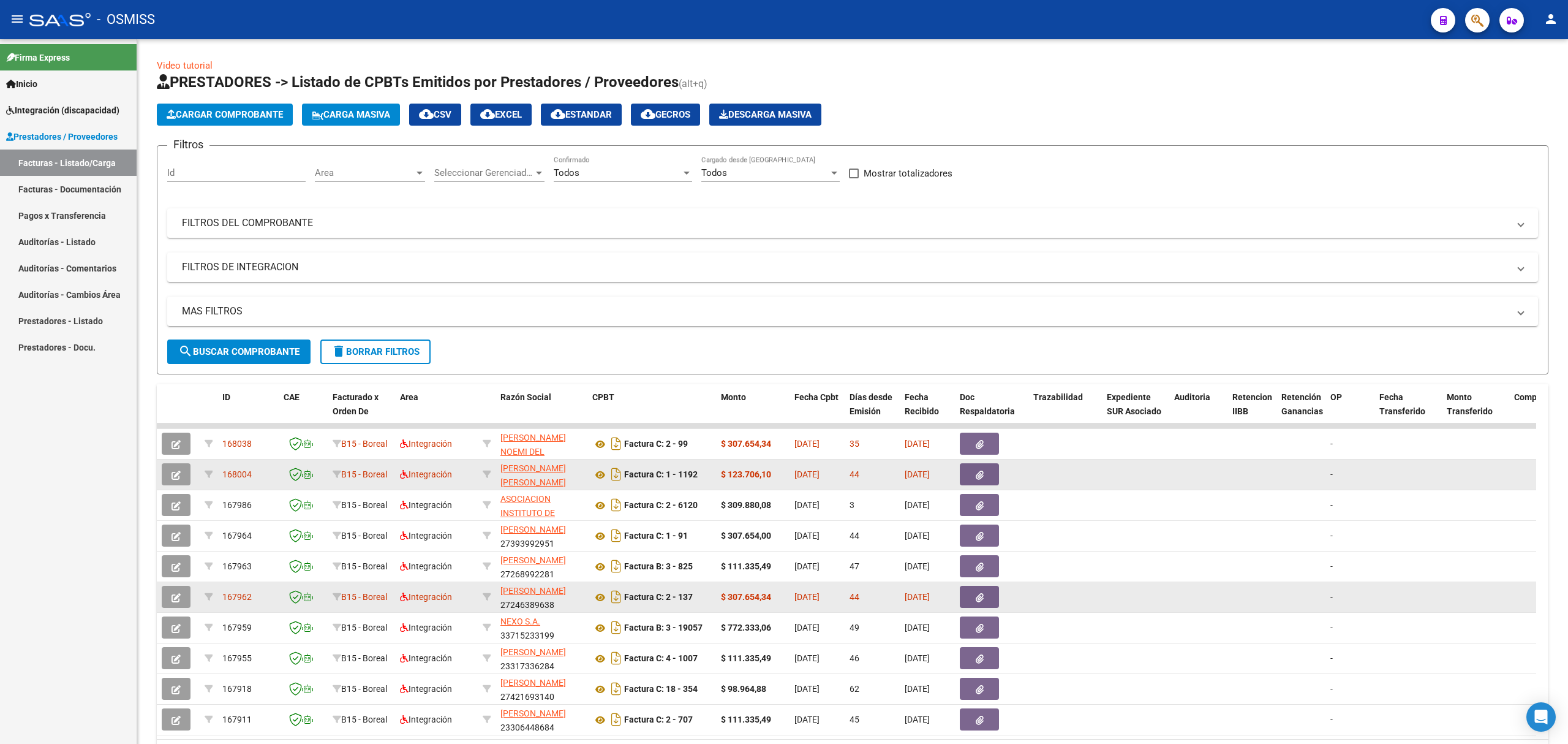
click at [179, 598] on icon "button" at bounding box center [176, 598] width 9 height 9
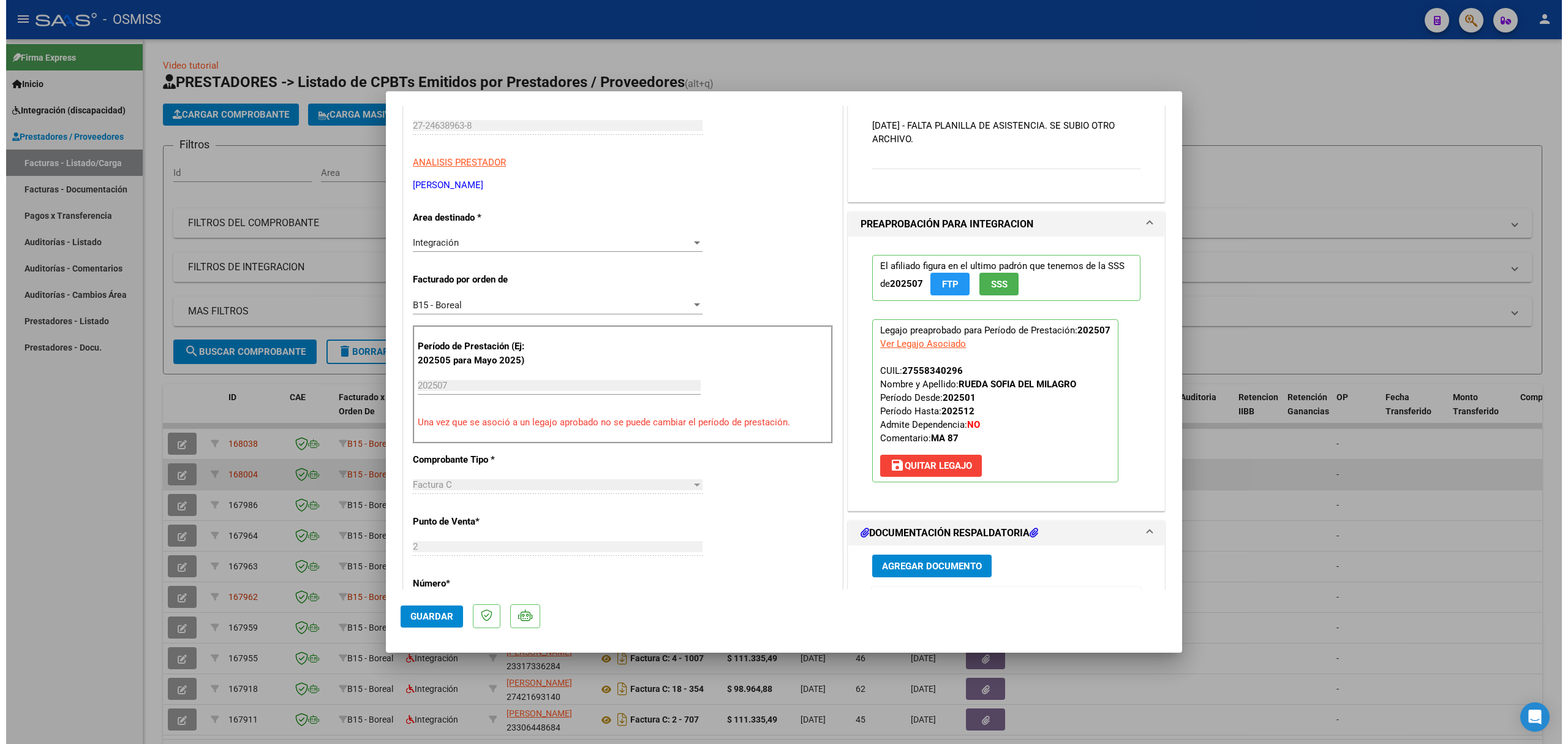
scroll to position [81, 0]
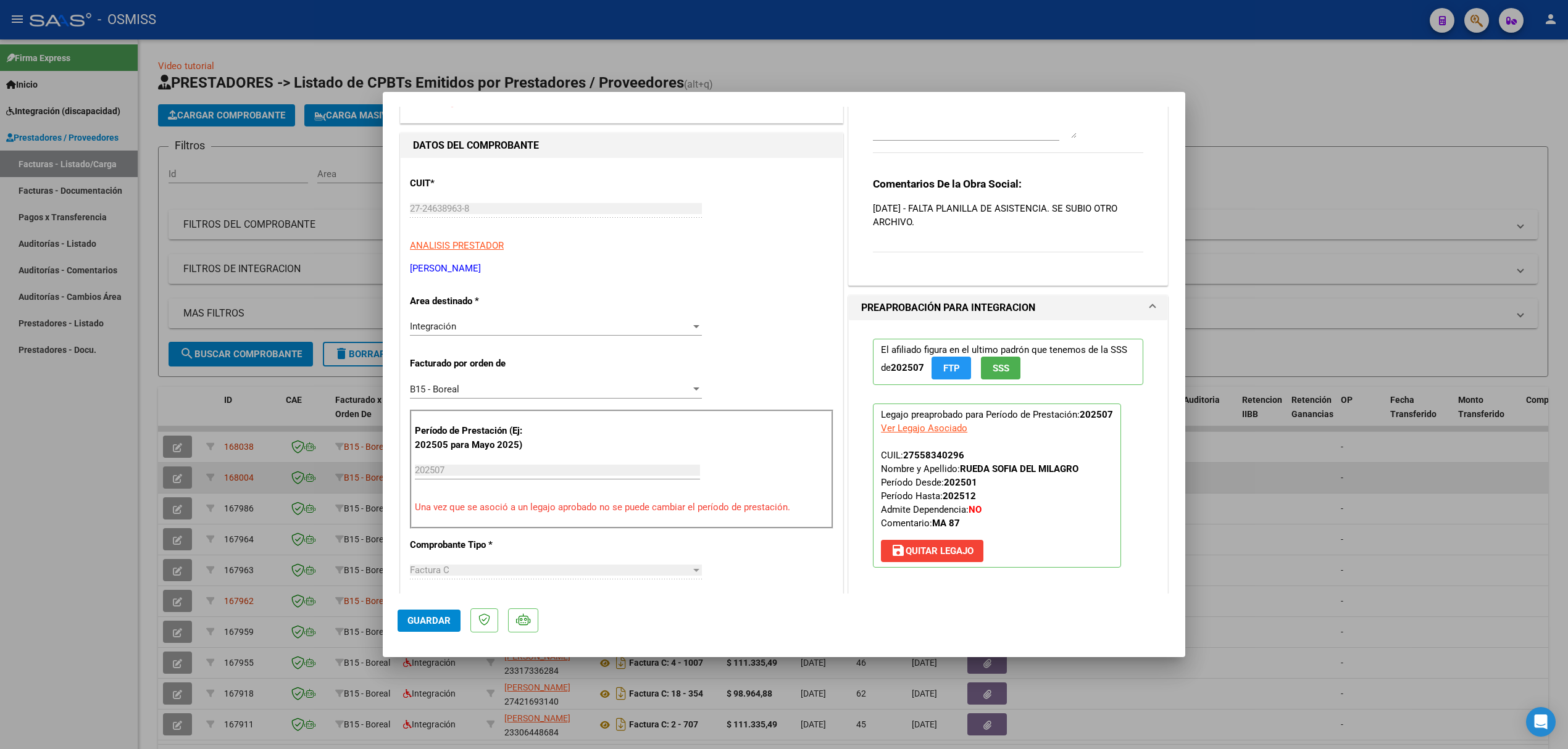
click at [285, 328] on div at bounding box center [784, 374] width 1568 height 749
type input "$ 0,00"
